Goal: Check status: Check status

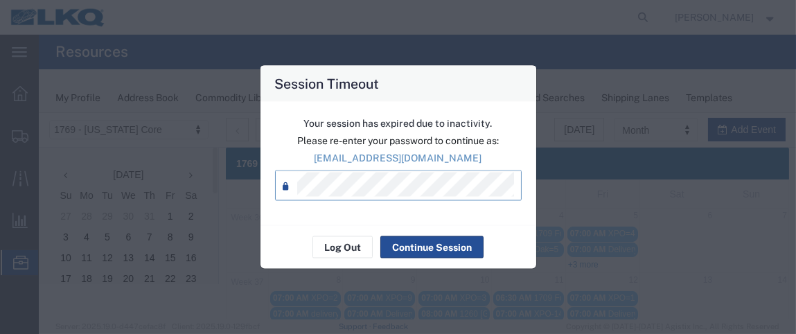
scroll to position [202, 0]
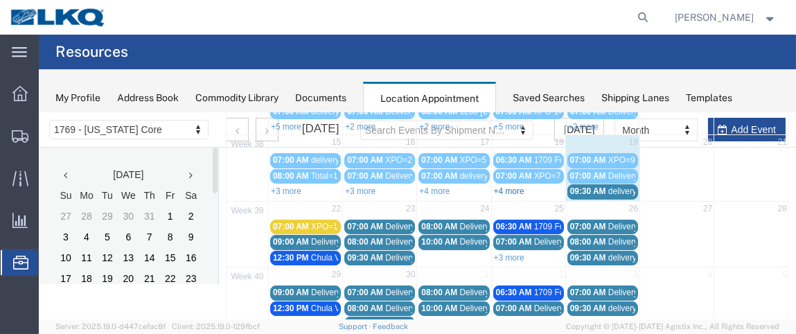
click at [504, 186] on link "+4 more" at bounding box center [509, 191] width 30 height 10
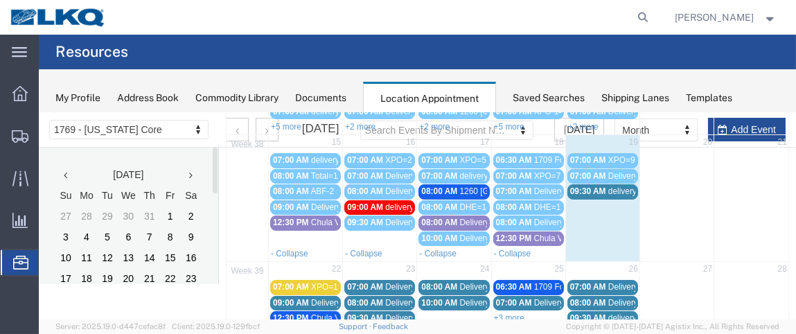
click at [588, 188] on span "09:30 AM" at bounding box center [588, 191] width 36 height 10
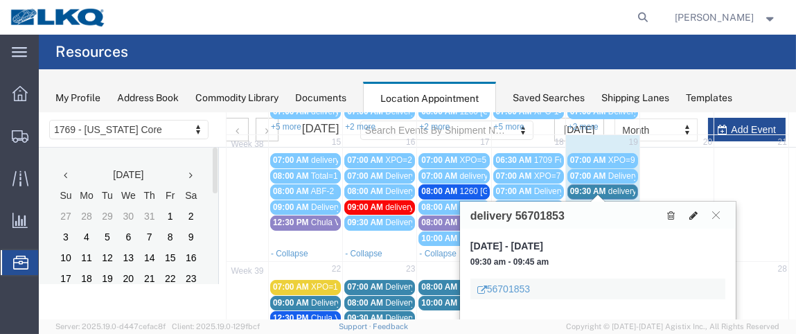
click at [688, 214] on button at bounding box center [693, 214] width 19 height 15
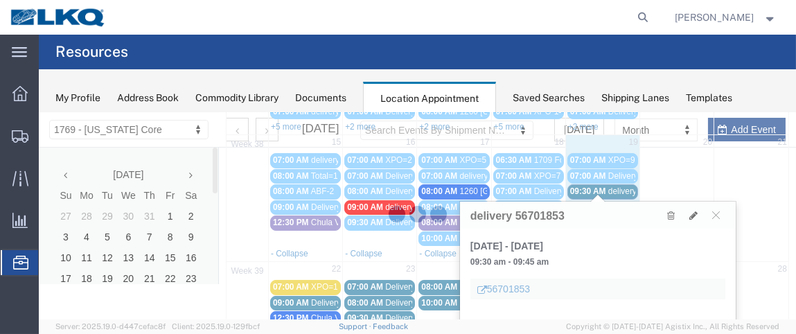
select select "100"
select select "1"
select select
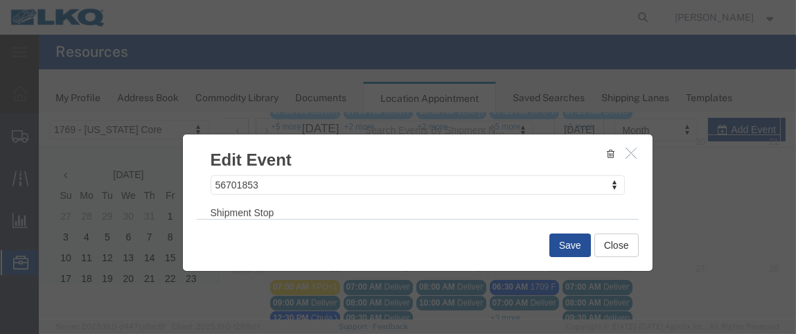
scroll to position [247, 0]
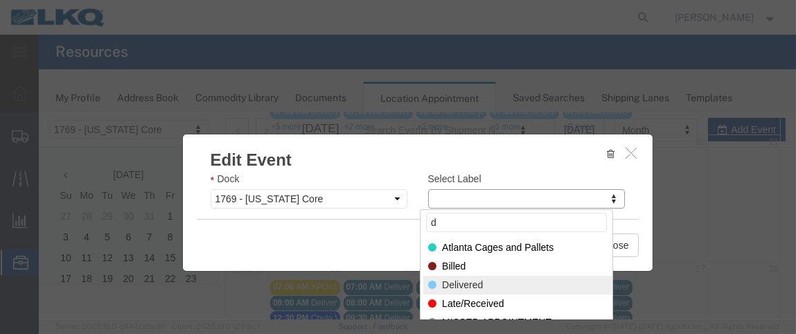
type input "d"
select select "40"
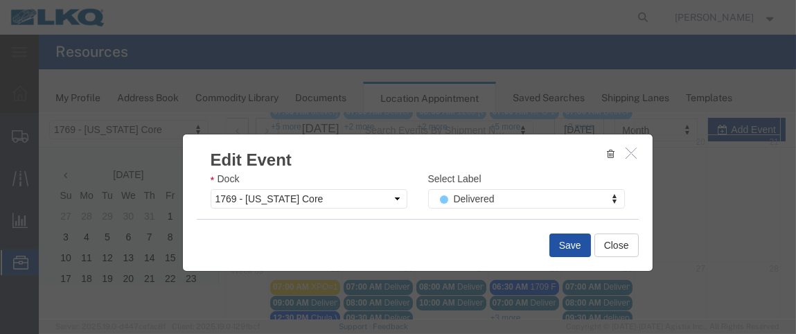
click at [565, 240] on button "Save" at bounding box center [570, 245] width 42 height 24
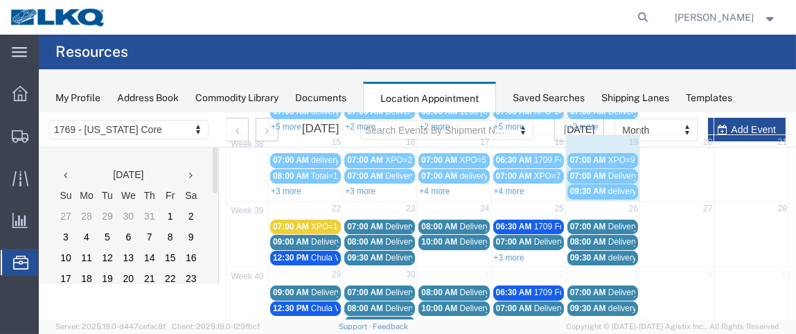
scroll to position [136, 0]
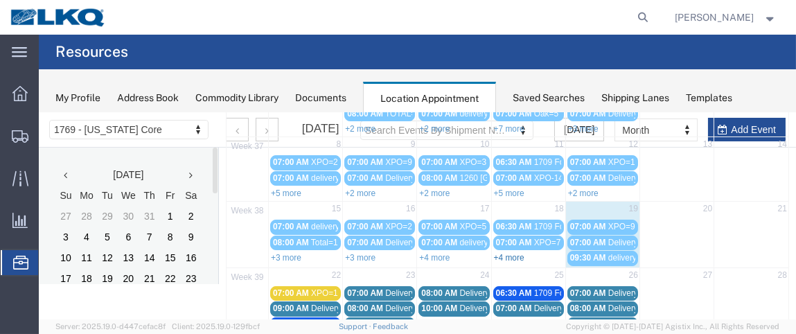
click at [499, 252] on link "+4 more" at bounding box center [509, 257] width 30 height 10
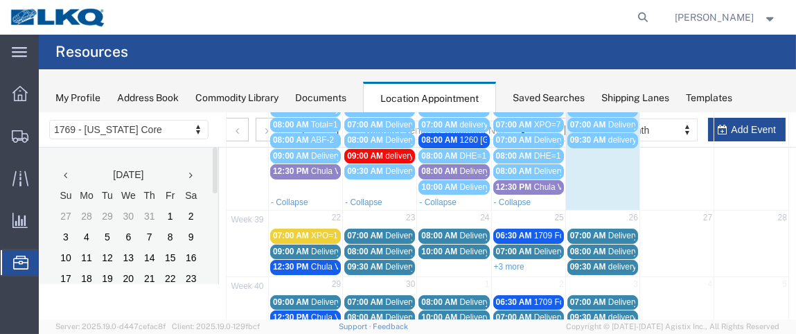
scroll to position [255, 0]
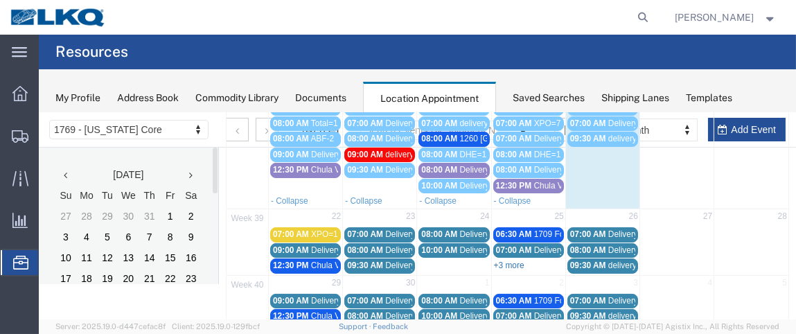
click at [511, 260] on link "+3 more" at bounding box center [509, 265] width 30 height 10
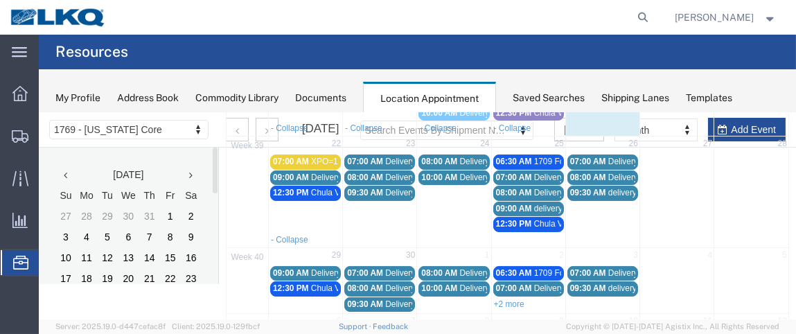
scroll to position [314, 0]
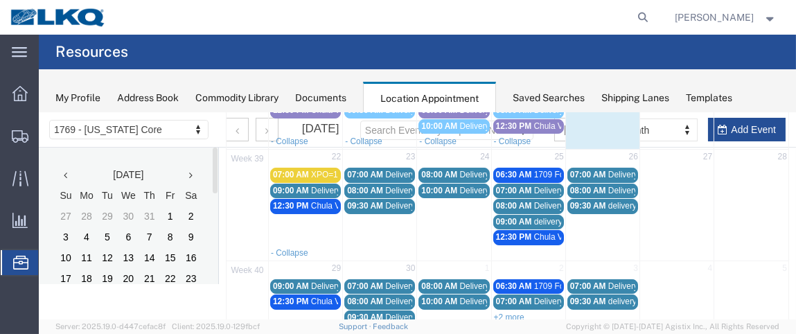
click at [356, 169] on span "07:00 AM" at bounding box center [365, 174] width 36 height 10
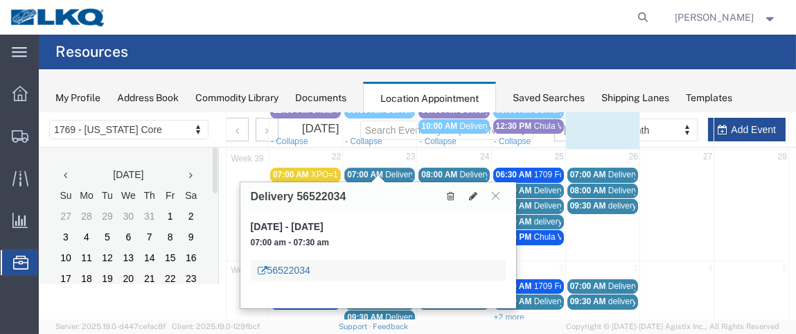
click at [305, 268] on link "56522034" at bounding box center [284, 270] width 53 height 14
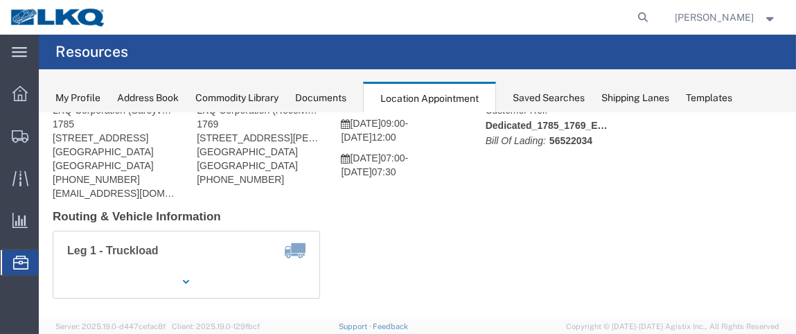
scroll to position [75, 0]
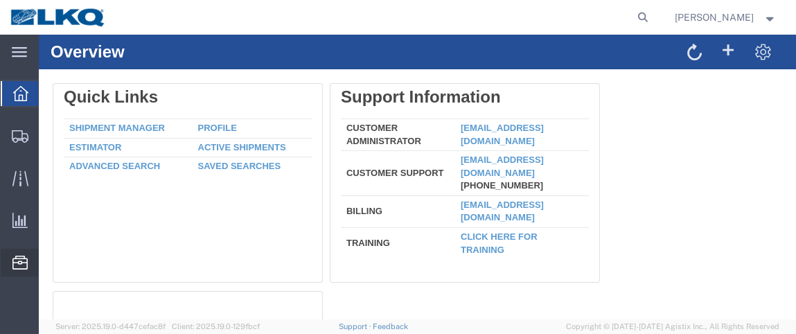
click at [0, 0] on span "Location Appointment" at bounding box center [0, 0] width 0 height 0
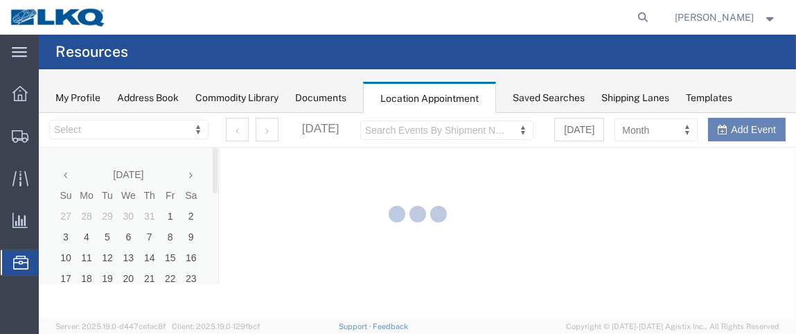
select select "28716"
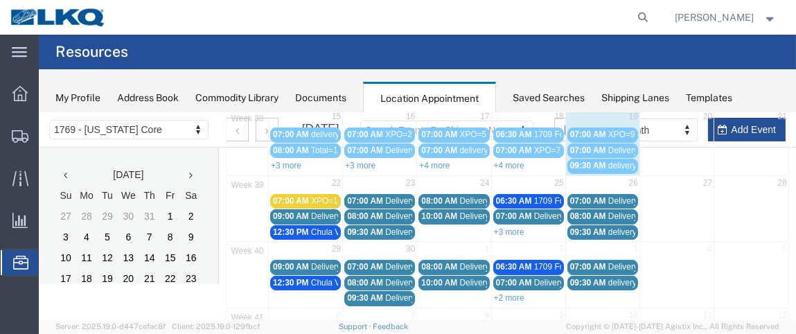
scroll to position [233, 0]
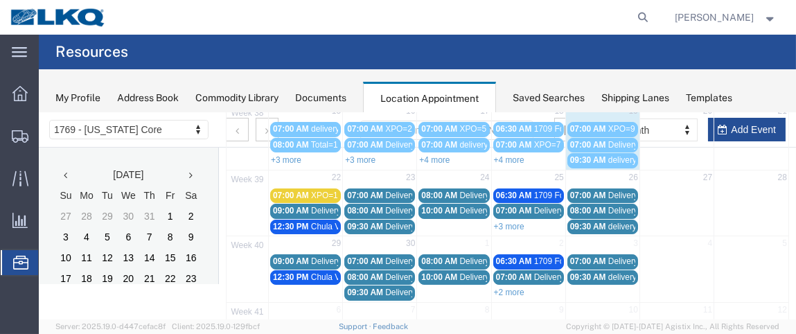
click at [380, 222] on span "09:30 AM" at bounding box center [365, 226] width 36 height 10
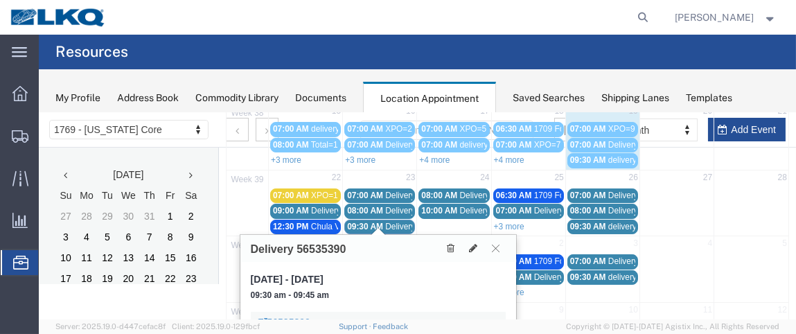
scroll to position [269, 0]
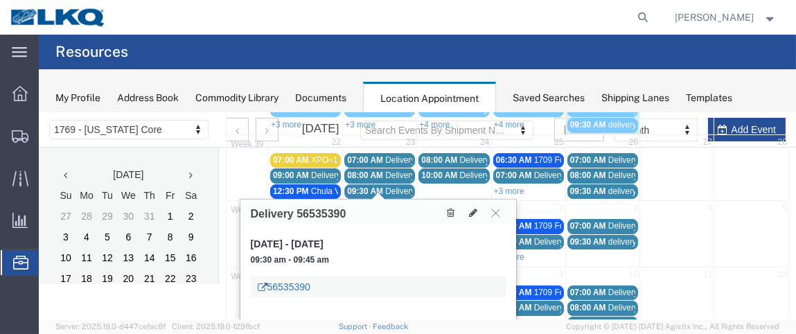
click at [264, 284] on icon at bounding box center [263, 287] width 10 height 10
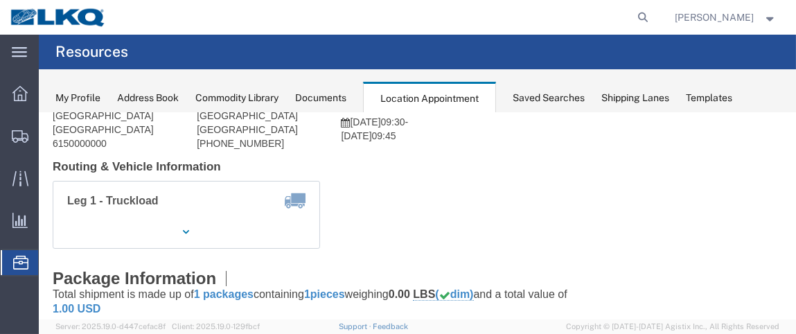
scroll to position [175, 0]
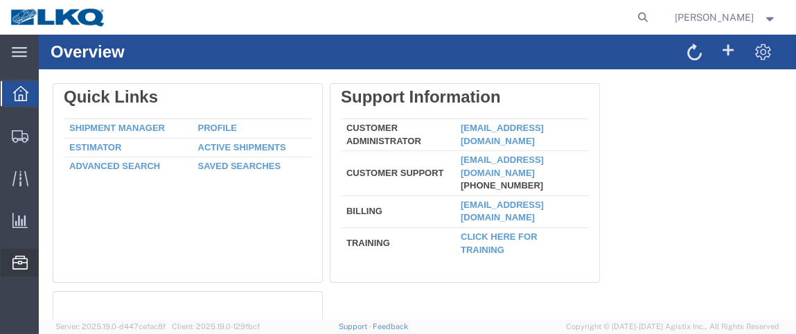
click at [0, 0] on span "Location Appointment" at bounding box center [0, 0] width 0 height 0
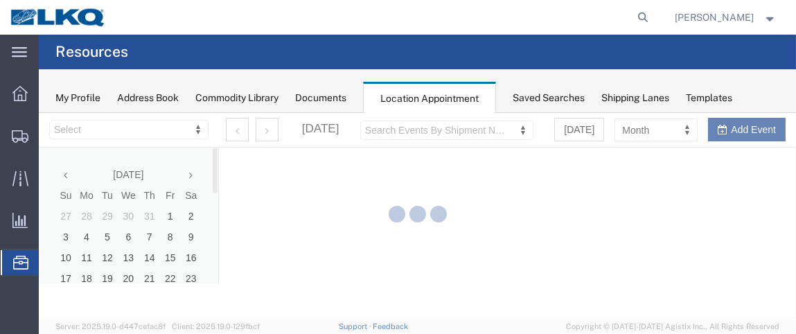
select select "28716"
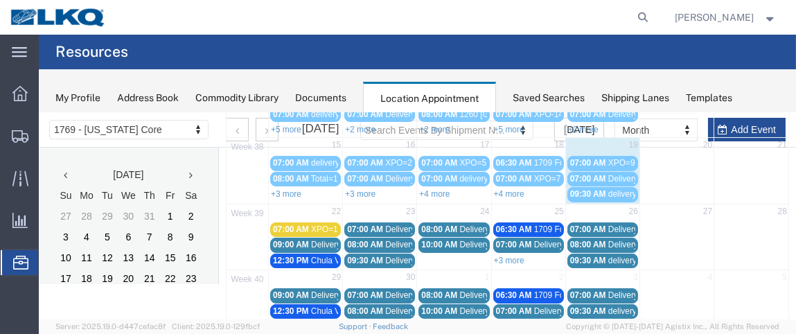
scroll to position [207, 0]
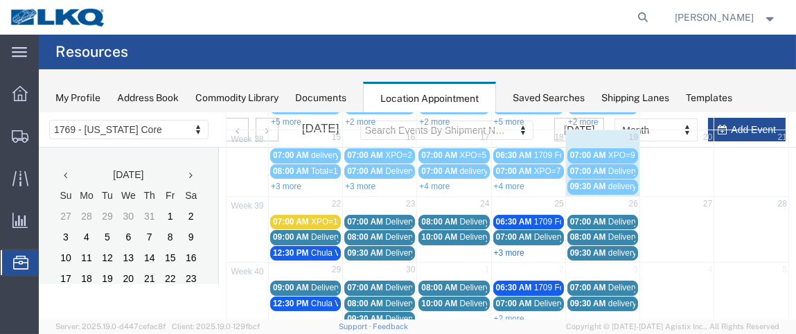
click at [517, 247] on link "+3 more" at bounding box center [509, 252] width 30 height 10
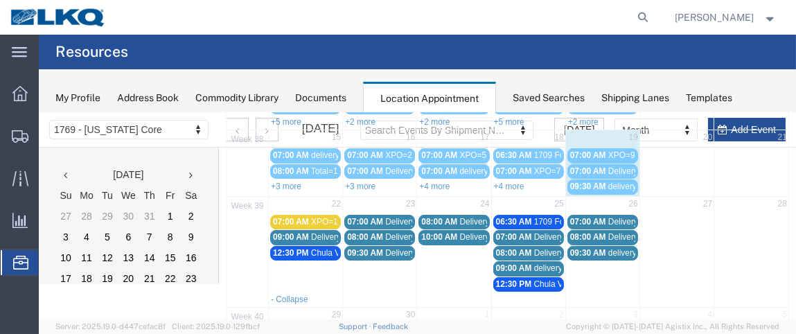
click at [535, 263] on span "delivery 56826071" at bounding box center [567, 268] width 67 height 10
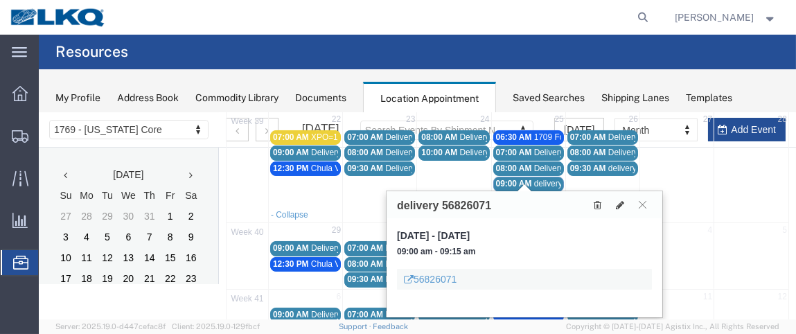
scroll to position [293, 0]
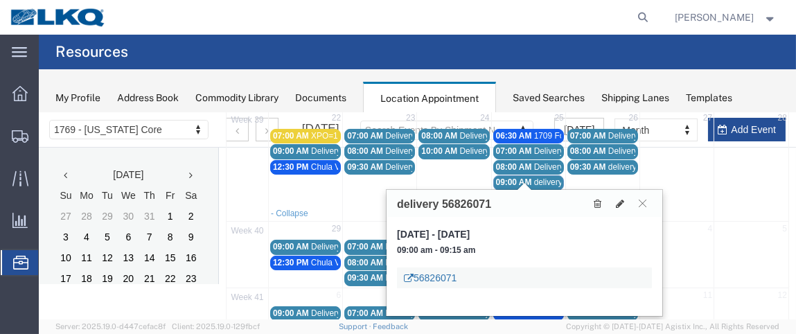
click at [435, 276] on link "56826071" at bounding box center [430, 277] width 53 height 14
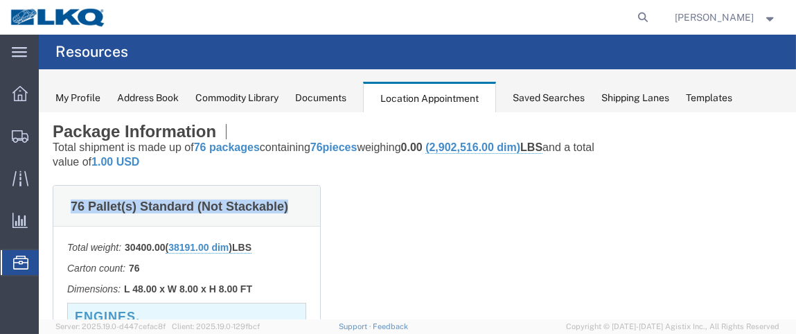
drag, startPoint x: 747, startPoint y: 89, endPoint x: 758, endPoint y: 60, distance: 30.9
click html "Shipment 56826071 Sent to Bid - expires in 2 hours Details Rates Documents Note…"
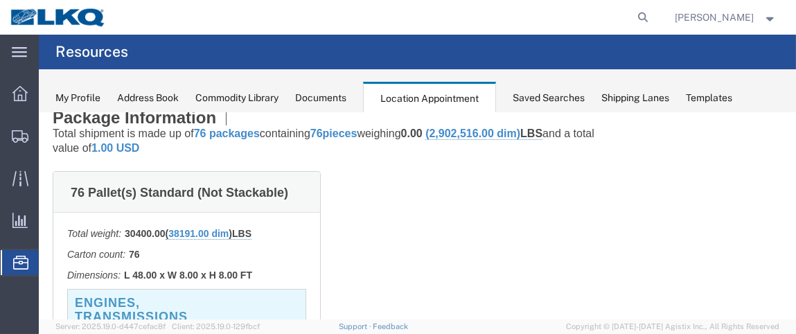
scroll to position [351, 0]
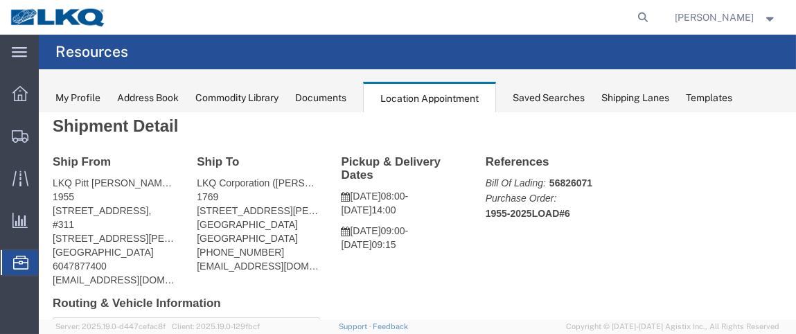
drag, startPoint x: 751, startPoint y: 29, endPoint x: 734, endPoint y: 100, distance: 73.4
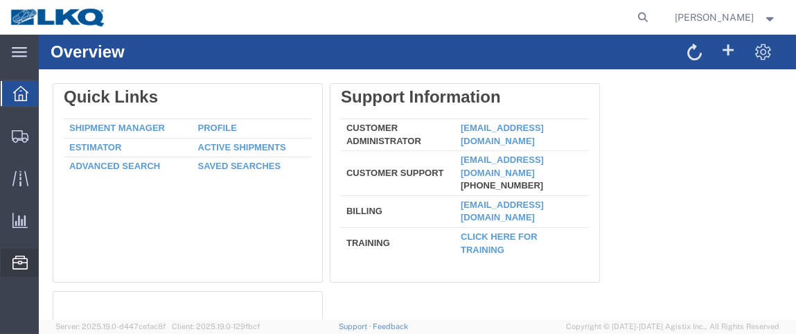
click at [0, 0] on span "Location Appointment" at bounding box center [0, 0] width 0 height 0
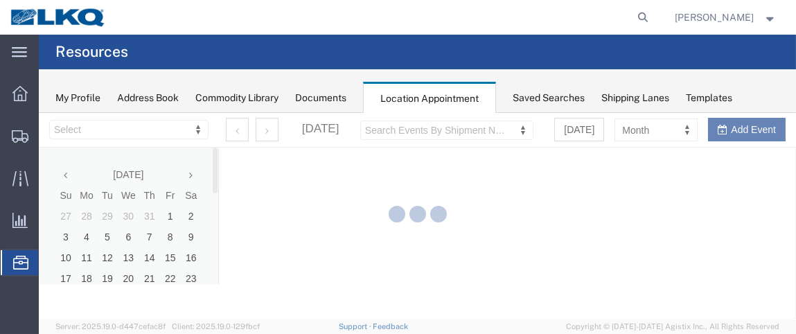
select select "28716"
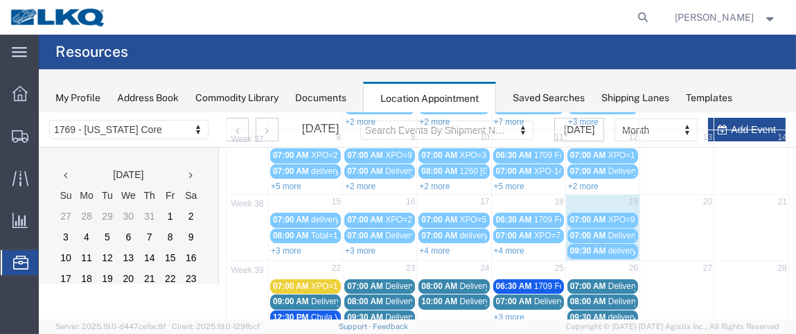
scroll to position [203, 0]
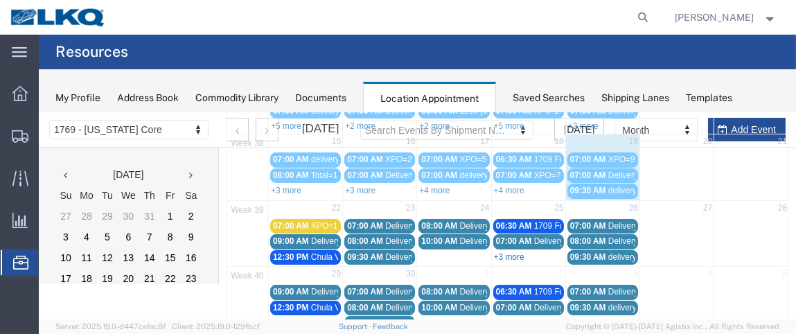
click at [508, 251] on link "+3 more" at bounding box center [509, 256] width 30 height 10
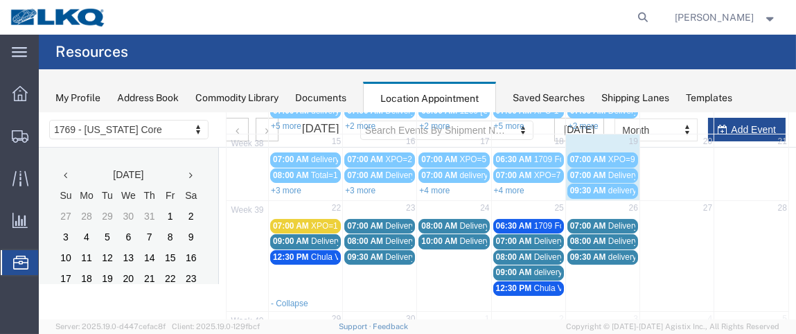
click at [630, 233] on link "08:00 AM Delivery 56563038" at bounding box center [602, 240] width 71 height 15
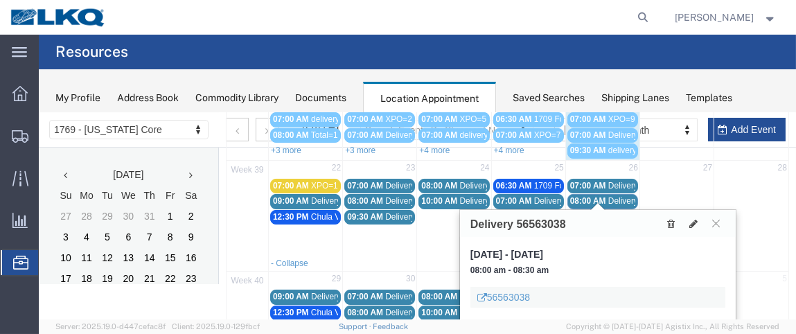
scroll to position [248, 0]
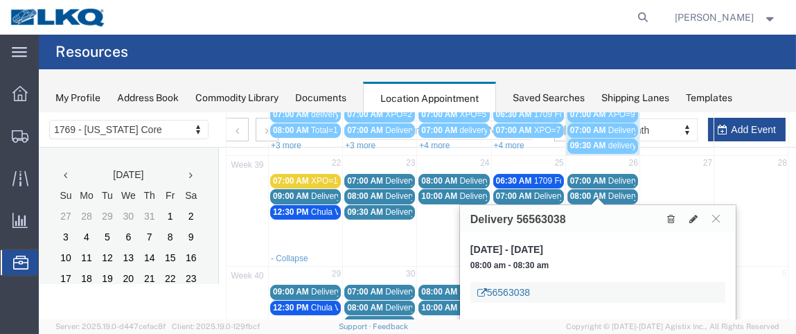
click at [490, 292] on link "56563038" at bounding box center [503, 292] width 53 height 14
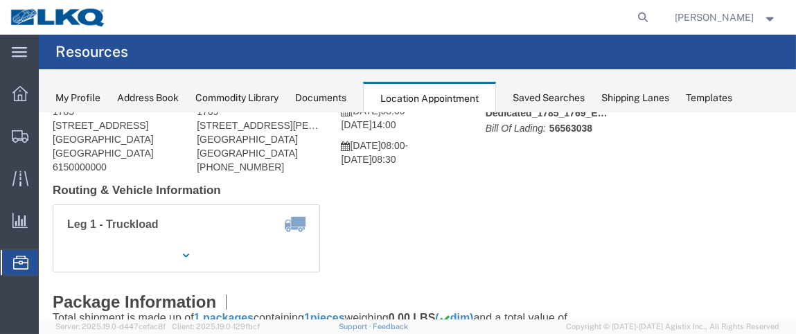
scroll to position [66, 0]
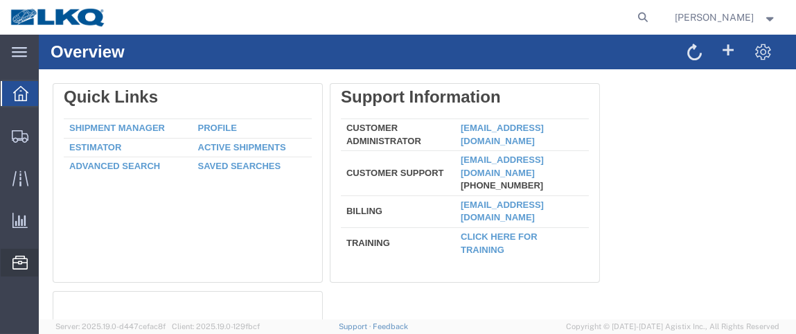
click at [0, 0] on span "Location Appointment" at bounding box center [0, 0] width 0 height 0
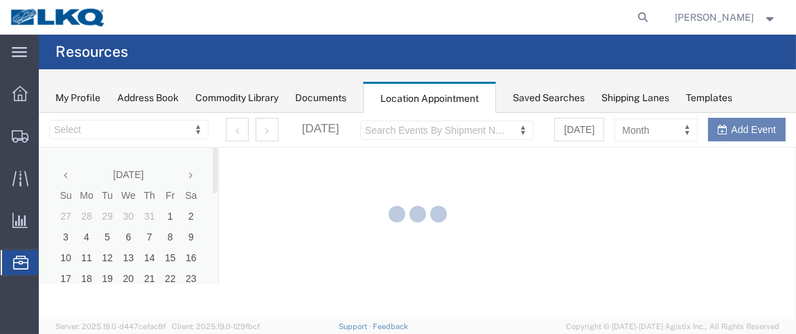
select select "28716"
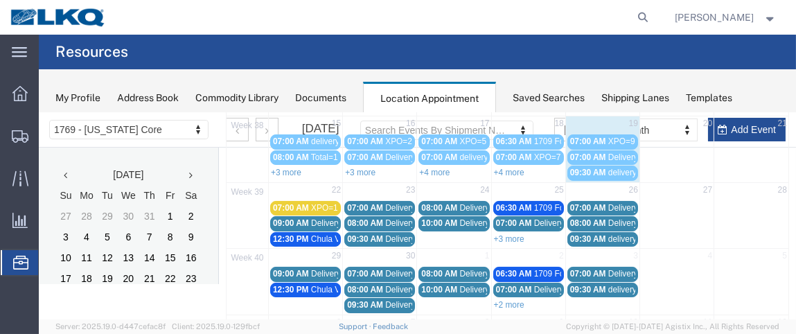
scroll to position [226, 0]
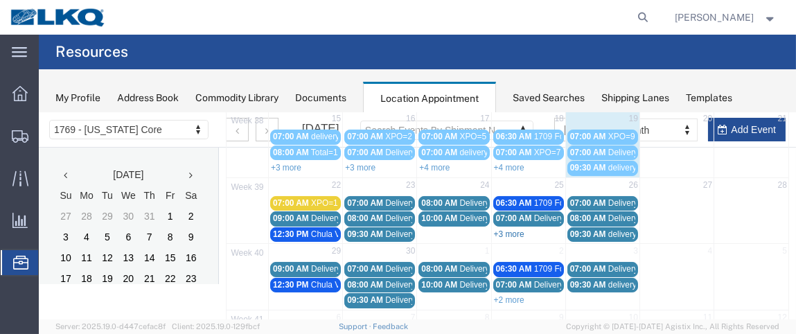
click at [512, 229] on link "+3 more" at bounding box center [509, 234] width 30 height 10
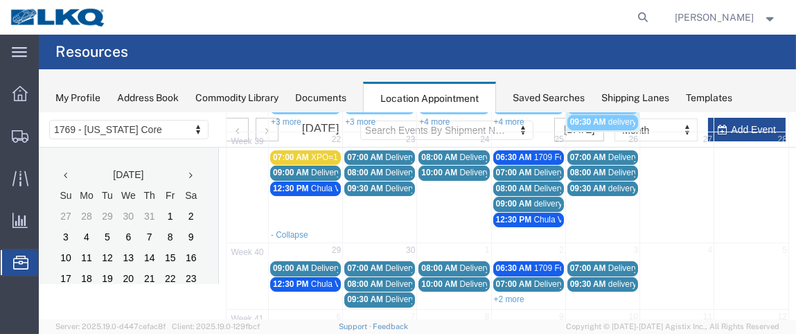
scroll to position [273, 0]
